Goal: Find specific page/section: Find specific page/section

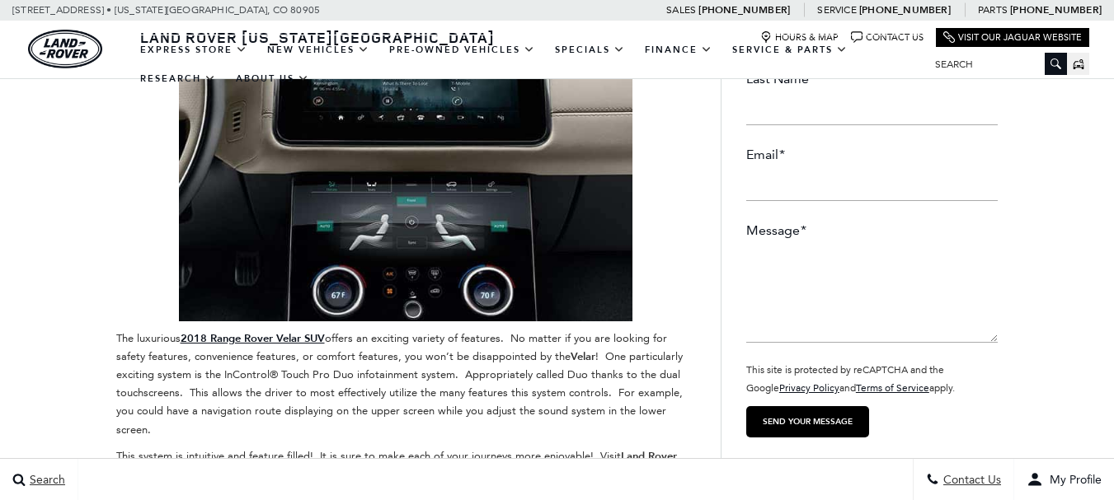
scroll to position [382, 0]
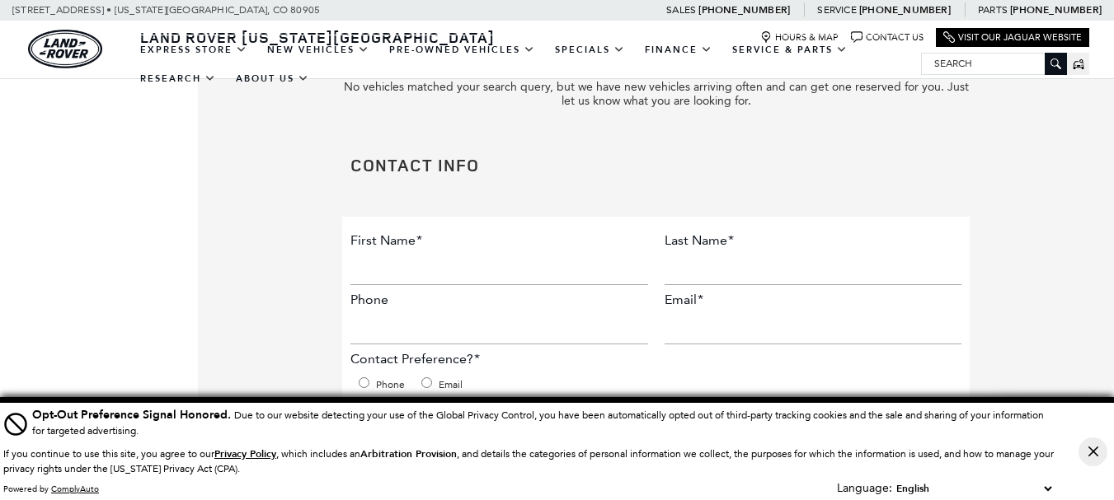
scroll to position [443, 0]
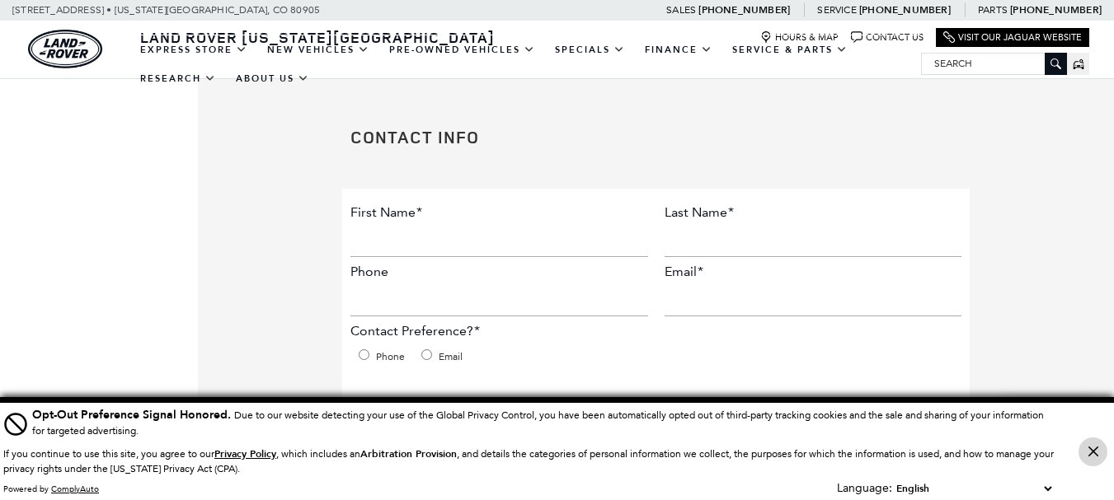
click at [1104, 452] on button "Close Button" at bounding box center [1092, 452] width 29 height 29
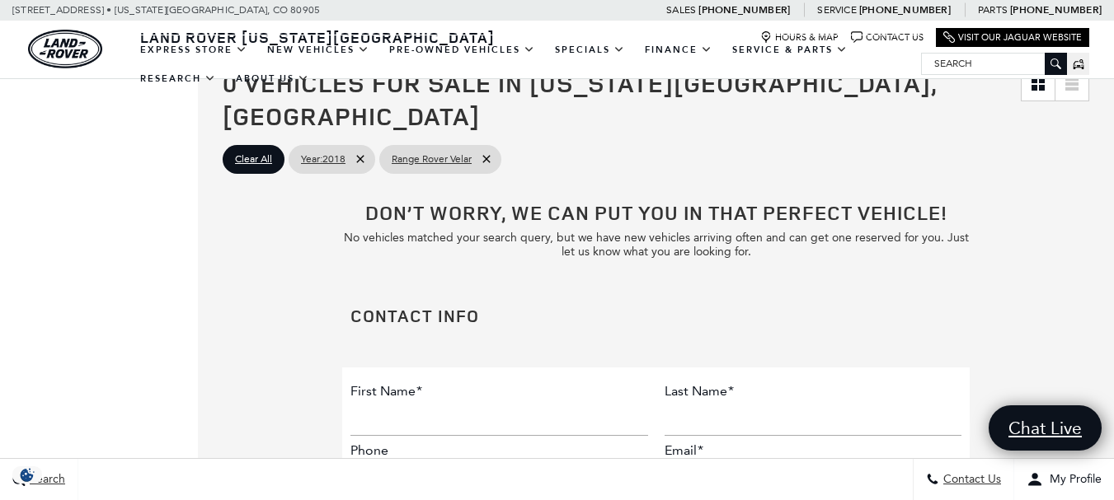
scroll to position [262, 0]
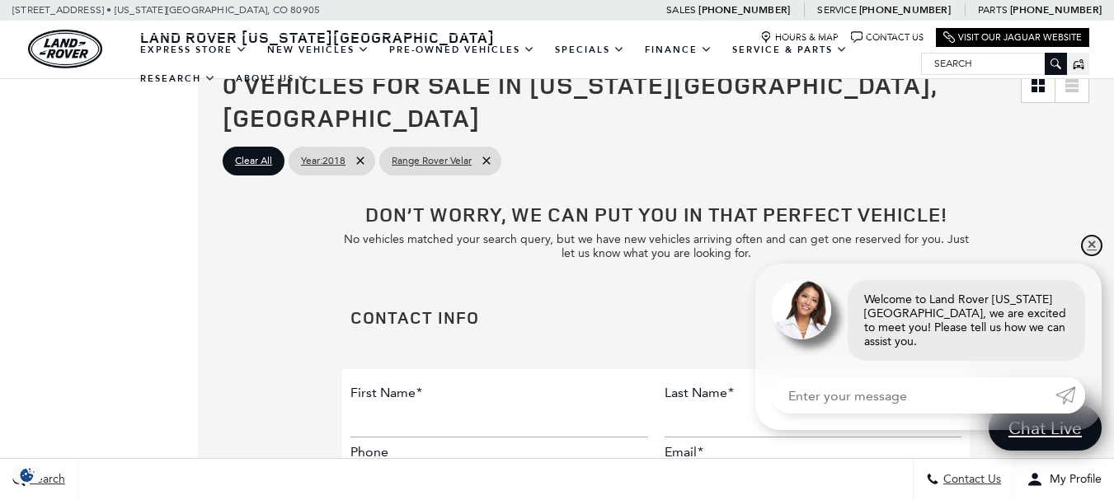
click at [1093, 256] on link "✕" at bounding box center [1091, 246] width 20 height 20
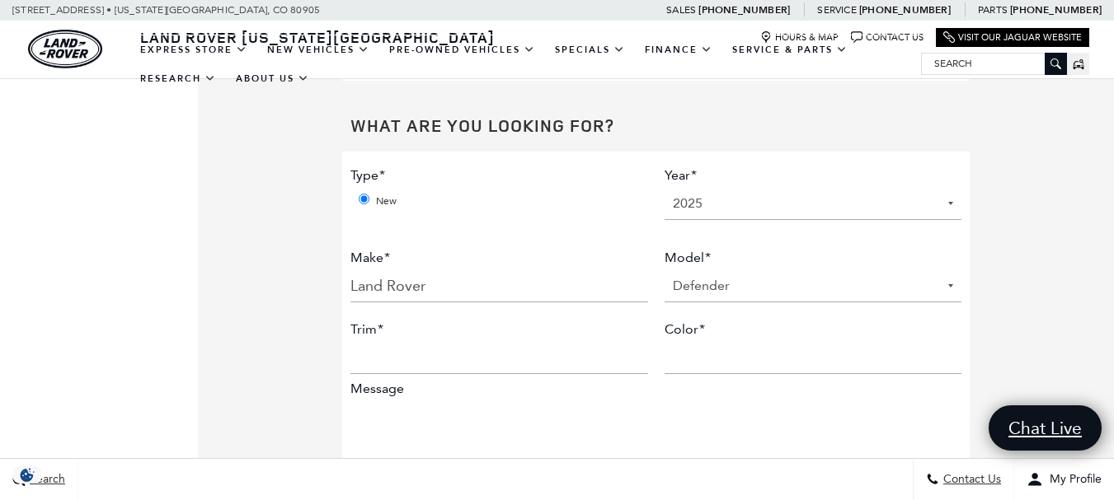
scroll to position [769, 0]
click at [852, 271] on select "Defender Discovery Discovery Sport Range Rover Range Rover Evoque Range Rover S…" at bounding box center [812, 287] width 297 height 33
click at [1104, 240] on div "Don’t worry, we can put you in that perfect vehicle! No vehicles matched your s…" at bounding box center [656, 181] width 916 height 1017
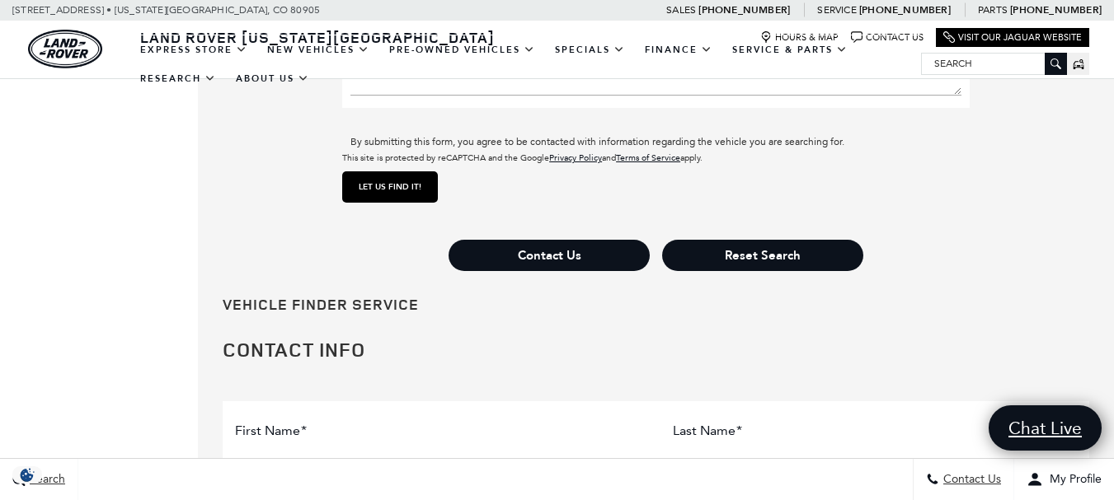
scroll to position [1168, 0]
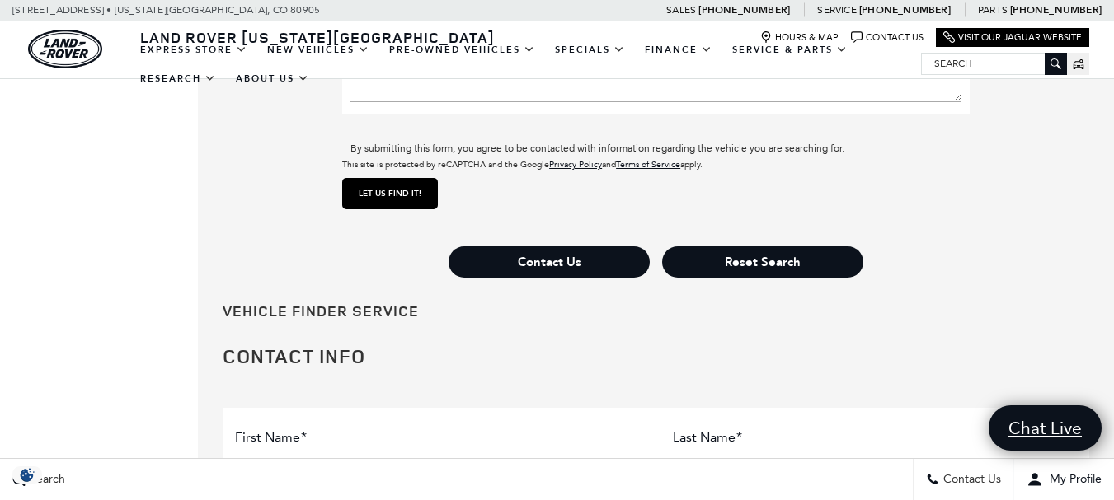
click at [940, 242] on div "Contact Us Reset Search" at bounding box center [655, 262] width 627 height 40
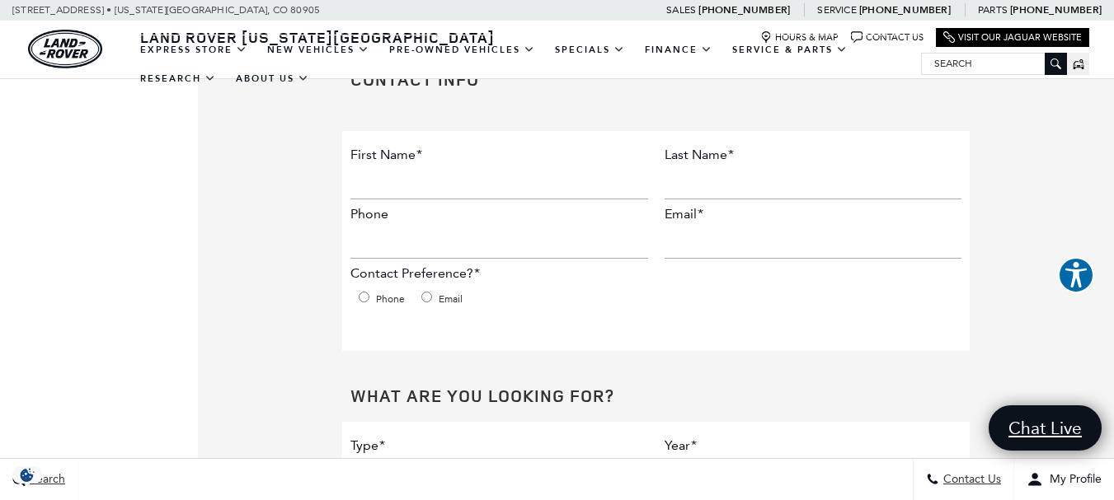
scroll to position [0, 0]
